Goal: Task Accomplishment & Management: Manage account settings

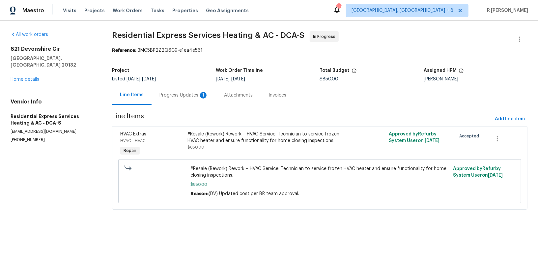
click at [187, 100] on div "Progress Updates 1" at bounding box center [184, 94] width 65 height 19
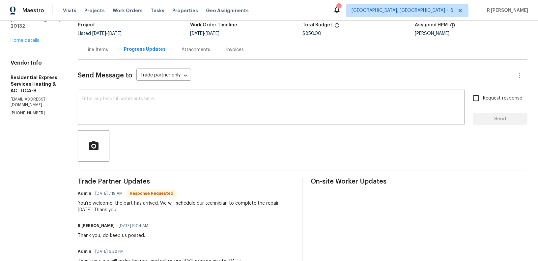
scroll to position [35, 0]
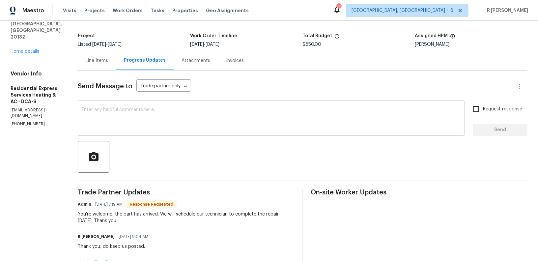
click at [136, 118] on textarea at bounding box center [271, 118] width 379 height 23
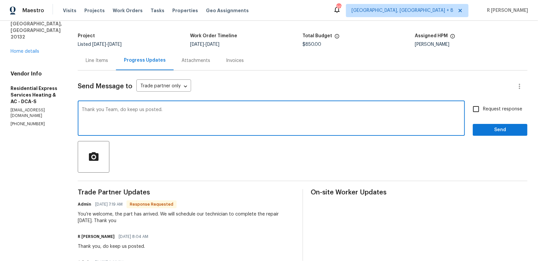
type textarea "Thank you Team, do keep us posted."
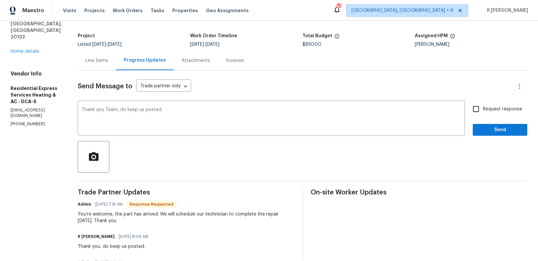
click at [491, 110] on span "Request response" at bounding box center [502, 109] width 39 height 7
click at [483, 110] on input "Request response" at bounding box center [476, 109] width 14 height 14
checkbox input "true"
click at [490, 131] on span "Send" at bounding box center [500, 130] width 44 height 8
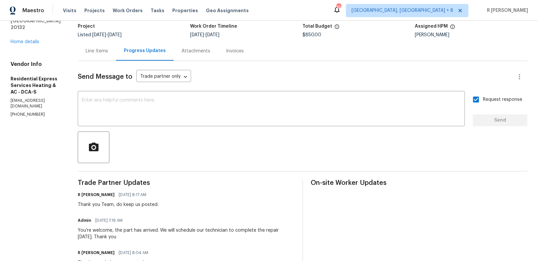
scroll to position [133, 0]
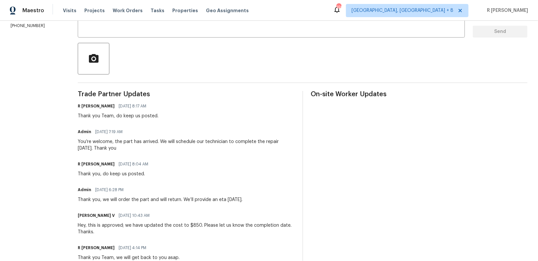
click at [113, 142] on div "You’re welcome, the part has arrived. We will schedule our technician to comple…" at bounding box center [186, 144] width 217 height 13
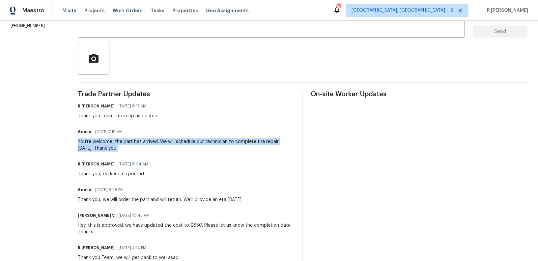
click at [113, 142] on div "You’re welcome, the part has arrived. We will schedule our technician to comple…" at bounding box center [186, 144] width 217 height 13
copy div "You’re welcome, the part has arrived. We will schedule our technician to comple…"
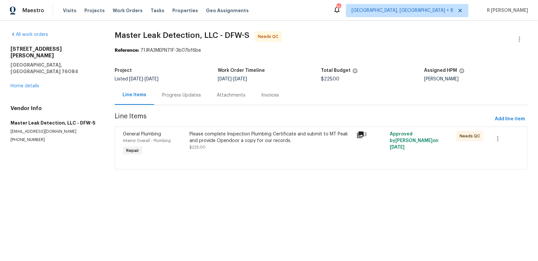
click at [186, 99] on div "Progress Updates" at bounding box center [181, 94] width 55 height 19
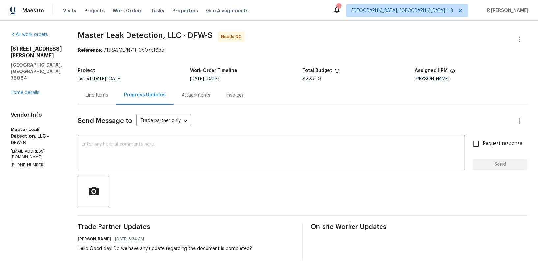
click at [100, 100] on div "Line Items" at bounding box center [97, 94] width 38 height 19
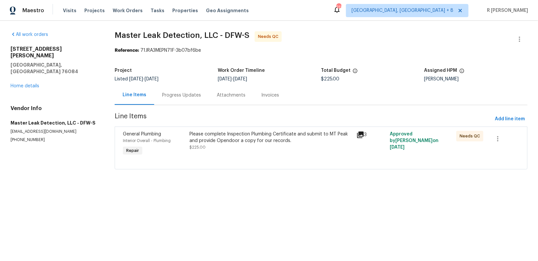
click at [272, 135] on div "Please complete Inspection Plumbing Certificate and submit to MT Peak and provi…" at bounding box center [271, 137] width 163 height 13
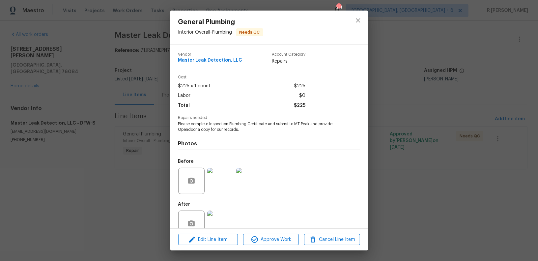
scroll to position [15, 0]
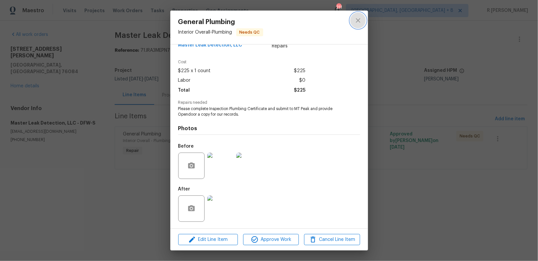
click at [358, 21] on icon "close" at bounding box center [358, 20] width 8 height 8
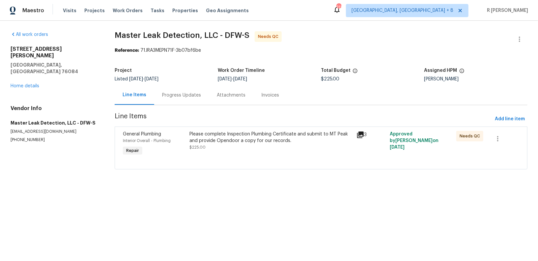
click at [186, 98] on div "Progress Updates" at bounding box center [181, 95] width 39 height 7
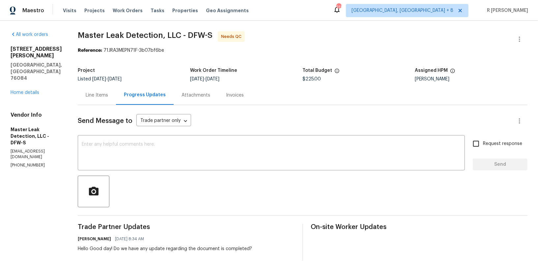
click at [110, 99] on div "Line Items" at bounding box center [97, 94] width 38 height 19
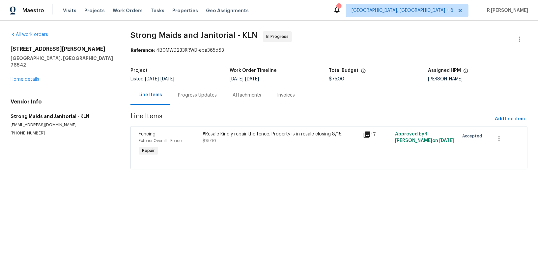
click at [199, 97] on div "Progress Updates" at bounding box center [197, 95] width 39 height 7
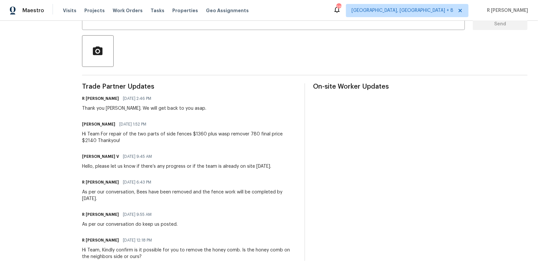
scroll to position [157, 0]
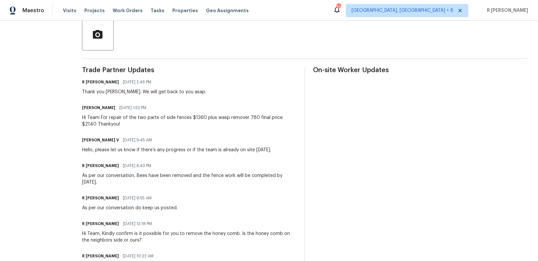
drag, startPoint x: 307, startPoint y: 125, endPoint x: 307, endPoint y: 137, distance: 11.9
click at [307, 130] on div "Trade Partner Updates R Yogesh Kannan 08/20/2025 2:46 PM Thank you Gerardo. We …" at bounding box center [305, 182] width 446 height 230
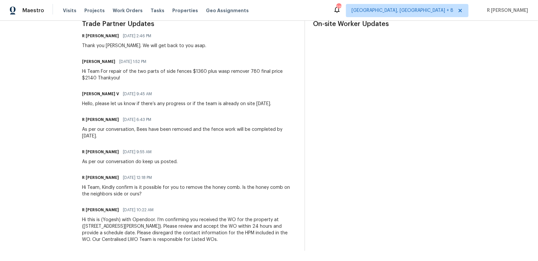
scroll to position [0, 0]
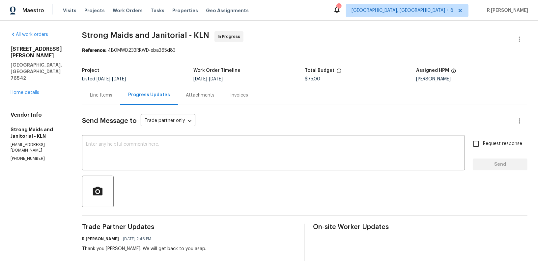
click at [108, 95] on div "Line Items" at bounding box center [101, 95] width 22 height 7
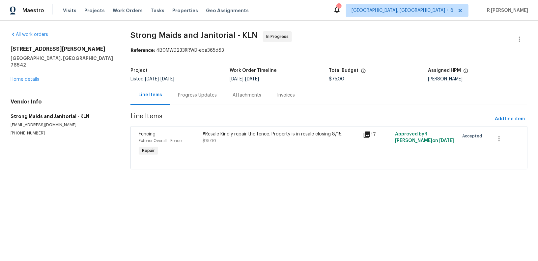
click at [247, 139] on div "#Resale Kindly repair the fence. Property is in resale closing 8/15. $75.00" at bounding box center [281, 137] width 156 height 13
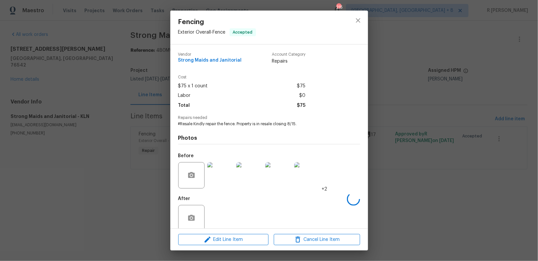
scroll to position [10, 0]
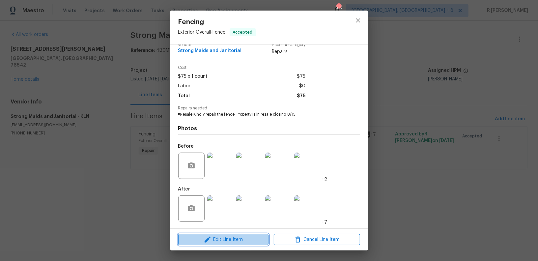
click at [233, 239] on span "Edit Line Item" at bounding box center [223, 240] width 86 height 8
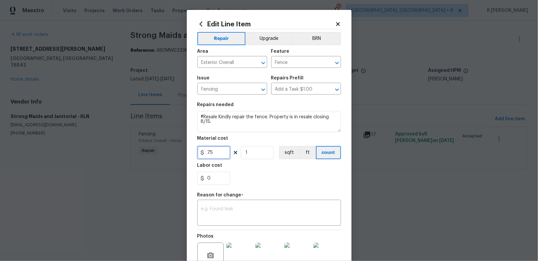
click at [214, 151] on input "75" at bounding box center [213, 152] width 33 height 13
type input "2140"
click at [243, 210] on textarea at bounding box center [269, 214] width 136 height 14
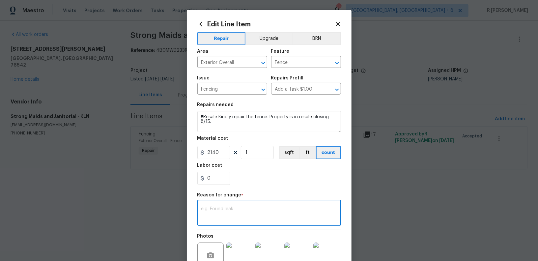
paste textarea "(YK) Updated cost per BR team approval."
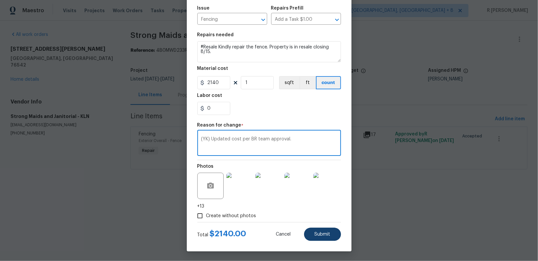
type textarea "(YK) Updated cost per BR team approval."
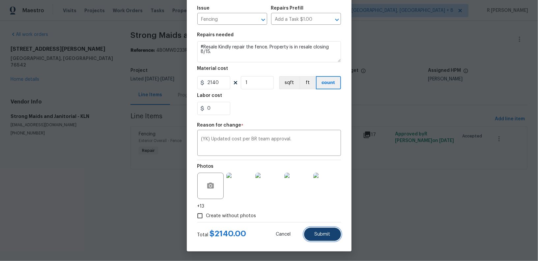
click at [330, 239] on button "Submit" at bounding box center [322, 234] width 37 height 13
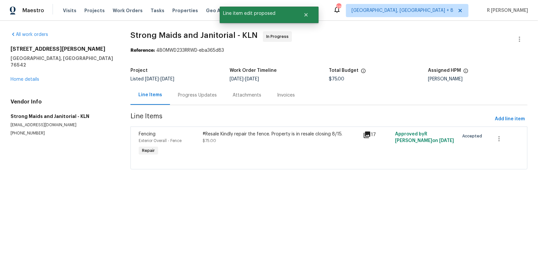
scroll to position [0, 0]
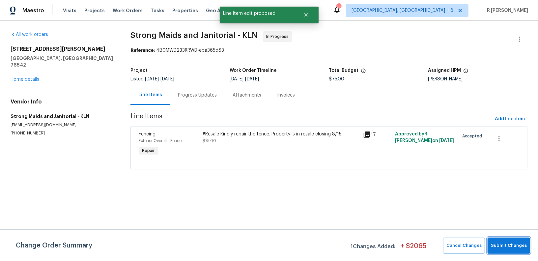
click at [514, 240] on button "Submit Changes" at bounding box center [509, 246] width 43 height 16
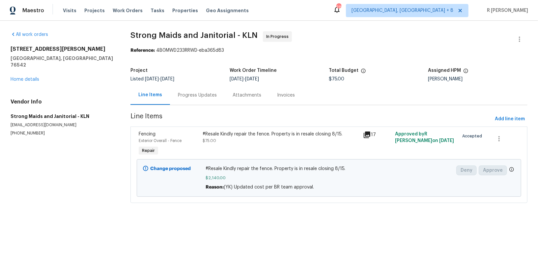
click at [188, 102] on div "Progress Updates" at bounding box center [197, 94] width 55 height 19
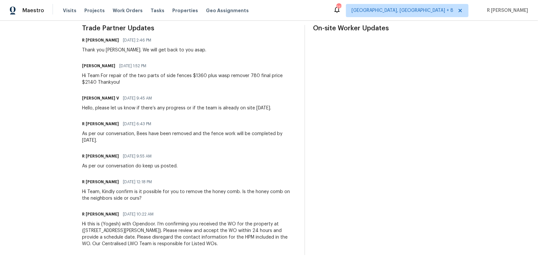
scroll to position [203, 0]
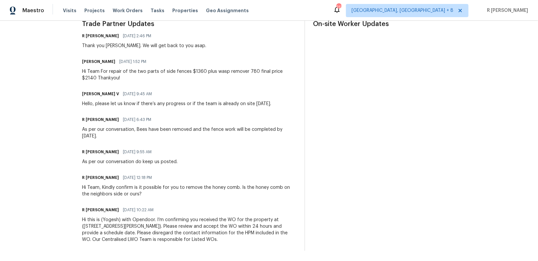
click at [152, 74] on div "Hi Team For repair of the two parts of side fences $1360 plus wasp remover 780 …" at bounding box center [189, 74] width 215 height 13
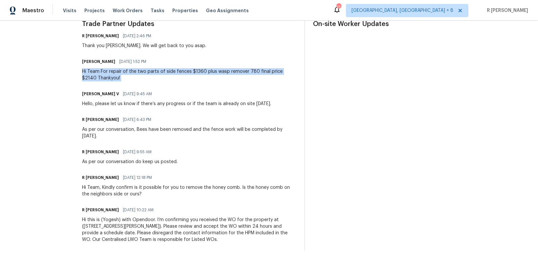
click at [152, 74] on div "Hi Team For repair of the two parts of side fences $1360 plus wasp remover 780 …" at bounding box center [189, 74] width 215 height 13
copy div "Hi Team For repair of the two parts of side fences $1360 plus wasp remover 780 …"
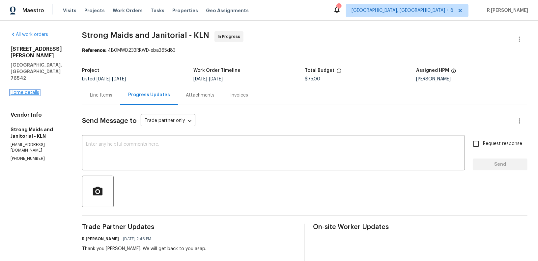
click at [31, 90] on link "Home details" at bounding box center [25, 92] width 29 height 5
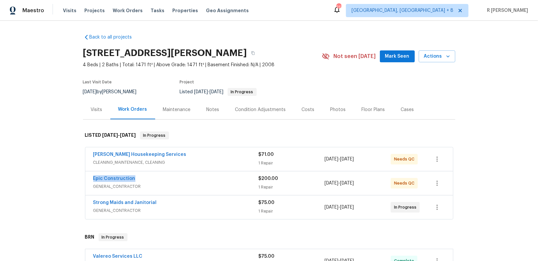
drag, startPoint x: 142, startPoint y: 177, endPoint x: 57, endPoint y: 177, distance: 85.4
click at [57, 177] on div "Back to all projects 407 Viola Dr, Killeen, TX 76542 4 Beds | 2 Baths | Total: …" at bounding box center [269, 141] width 538 height 240
copy link "Epic Construction"
drag, startPoint x: 162, startPoint y: 201, endPoint x: 50, endPoint y: 199, distance: 112.4
click at [50, 199] on div "Back to all projects 407 Viola Dr, Killeen, TX 76542 4 Beds | 2 Baths | Total: …" at bounding box center [269, 141] width 538 height 240
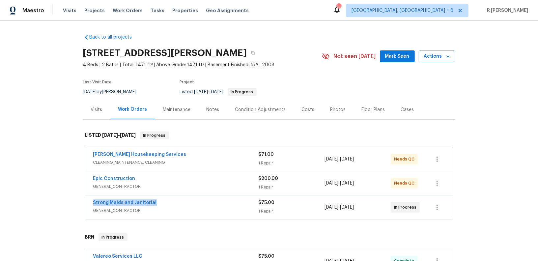
copy link "Strong Maids and Janitorial"
click at [119, 203] on link "Strong Maids and Janitorial" at bounding box center [125, 202] width 64 height 5
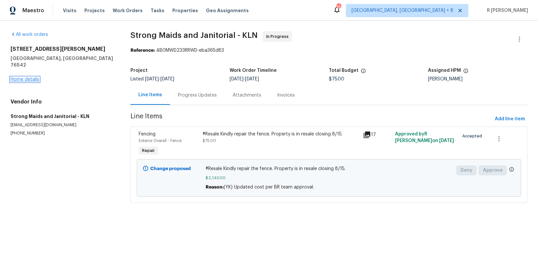
click at [17, 77] on link "Home details" at bounding box center [25, 79] width 29 height 5
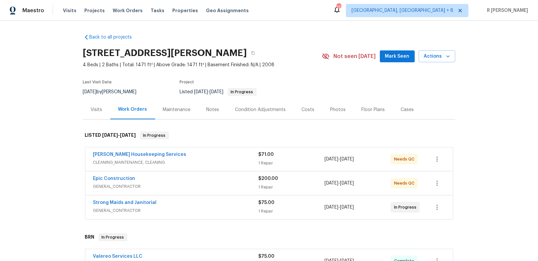
click at [159, 204] on div "Strong Maids and Janitorial" at bounding box center [175, 203] width 165 height 8
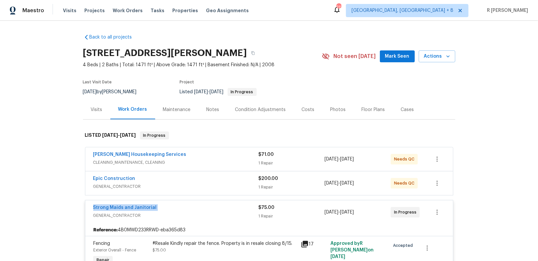
drag, startPoint x: 159, startPoint y: 204, endPoint x: 73, endPoint y: 204, distance: 85.4
click at [73, 204] on div "Back to all projects 407 Viola Dr, Killeen, TX 76542 4 Beds | 2 Baths | Total: …" at bounding box center [269, 141] width 538 height 240
click at [112, 206] on link "Strong Maids and Janitorial" at bounding box center [125, 207] width 64 height 5
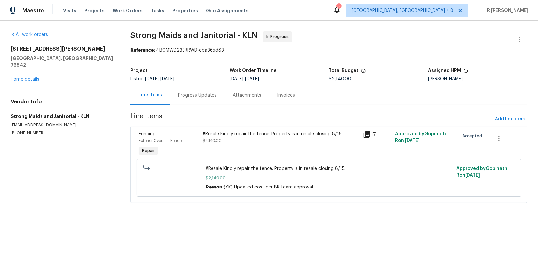
click at [200, 96] on div "Progress Updates" at bounding box center [197, 95] width 39 height 7
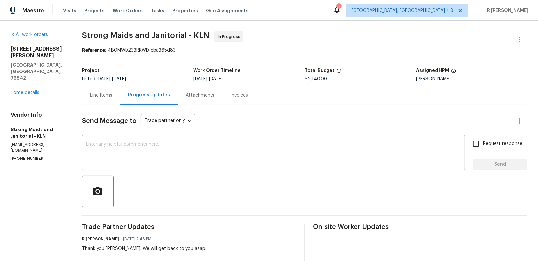
click at [212, 168] on div "x ​" at bounding box center [273, 154] width 383 height 34
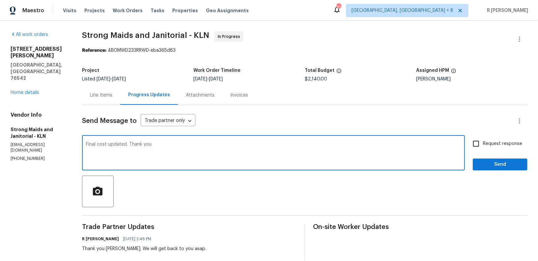
type textarea "Final cost updated. Thank you"
click at [507, 161] on span "Send" at bounding box center [500, 165] width 44 height 8
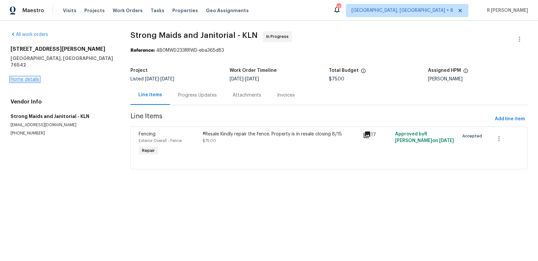
click at [23, 77] on link "Home details" at bounding box center [25, 79] width 29 height 5
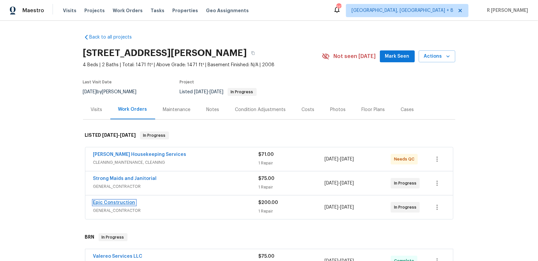
click at [128, 202] on link "Epic Construction" at bounding box center [114, 202] width 42 height 5
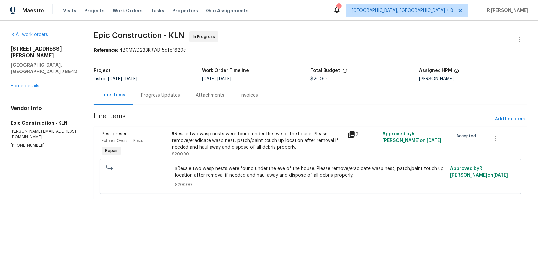
click at [167, 89] on div "Progress Updates" at bounding box center [160, 94] width 55 height 19
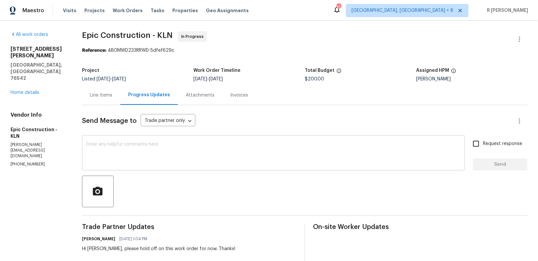
click at [231, 147] on textarea at bounding box center [273, 153] width 375 height 23
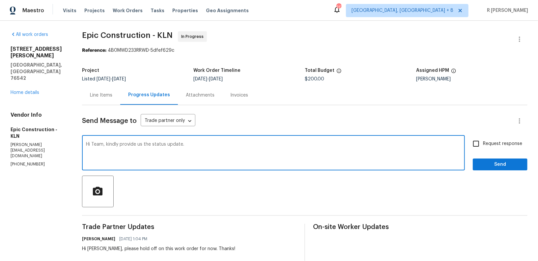
type textarea "Hi Team, kindly provide us the status update."
click at [494, 142] on span "Request response" at bounding box center [502, 143] width 39 height 7
click at [483, 142] on input "Request response" at bounding box center [476, 144] width 14 height 14
checkbox input "true"
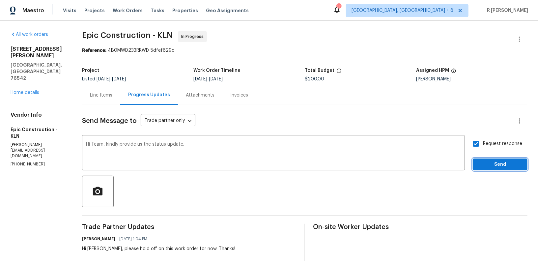
click at [501, 161] on span "Send" at bounding box center [500, 165] width 44 height 8
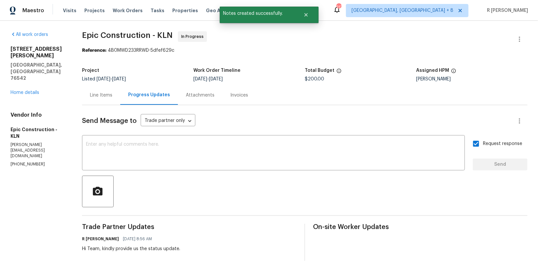
click at [100, 89] on div "Line Items" at bounding box center [101, 94] width 38 height 19
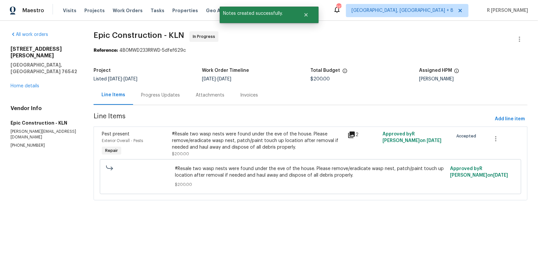
click at [226, 148] on div "#Resale two wasp nests were found under the eve of the house. Please remove/era…" at bounding box center [258, 141] width 172 height 20
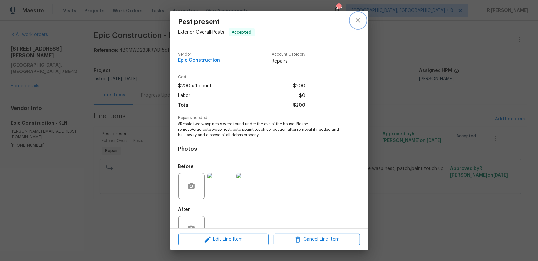
click at [359, 23] on icon "close" at bounding box center [358, 20] width 8 height 8
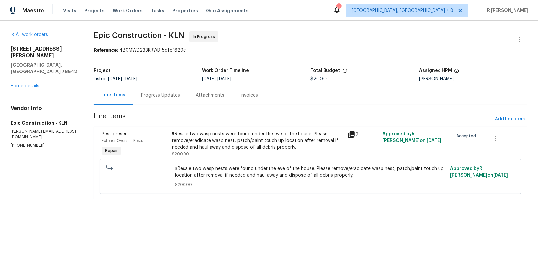
click at [366, 30] on div "All work orders 407 Viola Dr Killeen, TX 76542 Home details Vendor Info Epic Co…" at bounding box center [269, 120] width 538 height 198
click at [164, 98] on div "Progress Updates" at bounding box center [160, 95] width 39 height 7
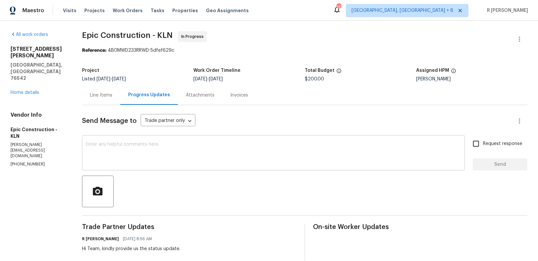
click at [220, 162] on textarea at bounding box center [273, 153] width 375 height 23
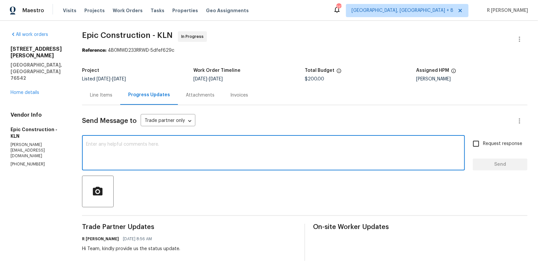
paste textarea "This work order needs to be completed by the target date in order to meet our d…"
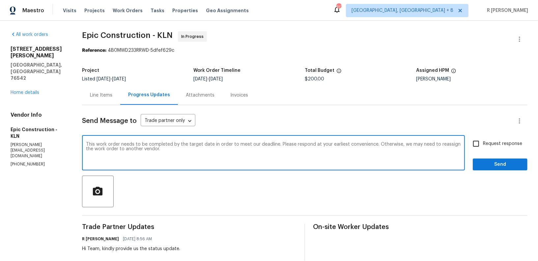
type textarea "This work order needs to be completed by the target date in order to meet our d…"
click at [494, 143] on span "Request response" at bounding box center [502, 143] width 39 height 7
click at [483, 143] on input "Request response" at bounding box center [476, 144] width 14 height 14
checkbox input "true"
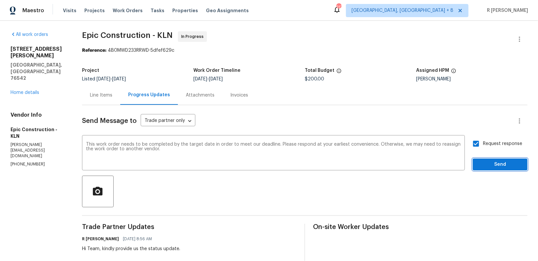
click at [491, 163] on span "Send" at bounding box center [500, 165] width 44 height 8
